Goal: Task Accomplishment & Management: Use online tool/utility

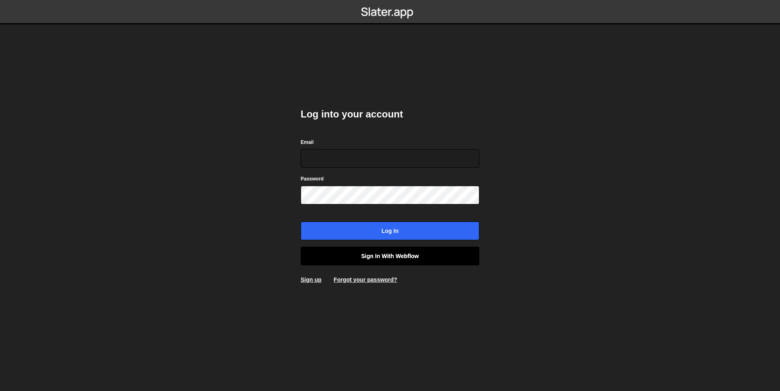
click at [411, 253] on link "Sign in with Webflow" at bounding box center [389, 255] width 179 height 19
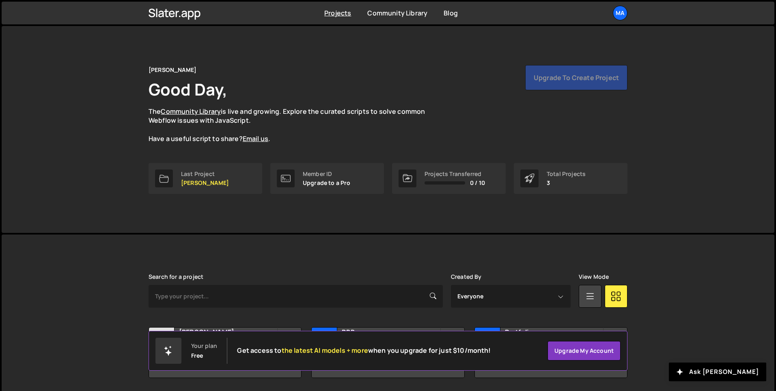
scroll to position [28, 0]
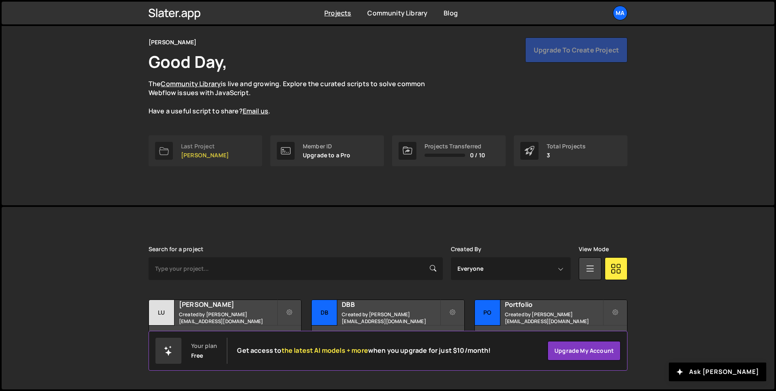
click at [232, 160] on link "Last Project [PERSON_NAME]" at bounding box center [206, 150] width 114 height 31
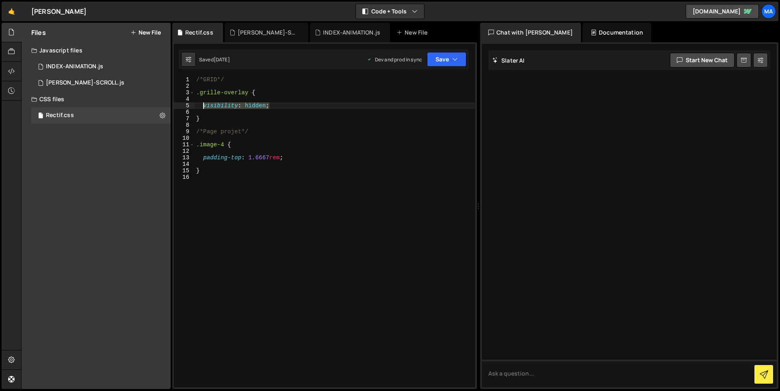
drag, startPoint x: 287, startPoint y: 106, endPoint x: 201, endPoint y: 107, distance: 85.7
click at [201, 107] on div "/*GRID*/ .grille-overlay { visibility : hidden ; } /*Page projet*/ .image-4 { p…" at bounding box center [334, 238] width 281 height 324
type textarea "/* visibility: hidden;*/"
click at [447, 65] on button "Save" at bounding box center [446, 59] width 39 height 15
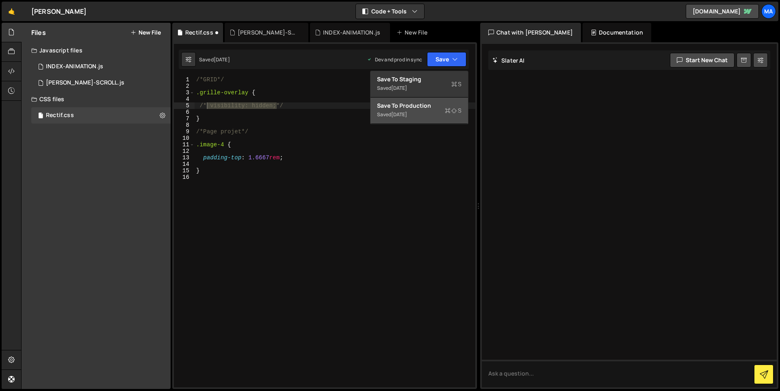
click at [437, 108] on div "Save to Production S" at bounding box center [419, 106] width 84 height 8
